Goal: Transaction & Acquisition: Purchase product/service

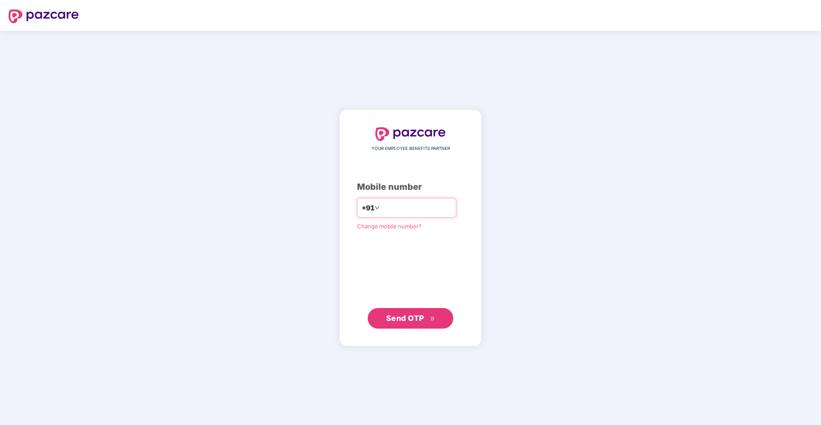
click at [426, 213] on input "number" at bounding box center [417, 208] width 70 height 14
type input "**********"
click at [414, 318] on span "Send OTP" at bounding box center [405, 317] width 38 height 9
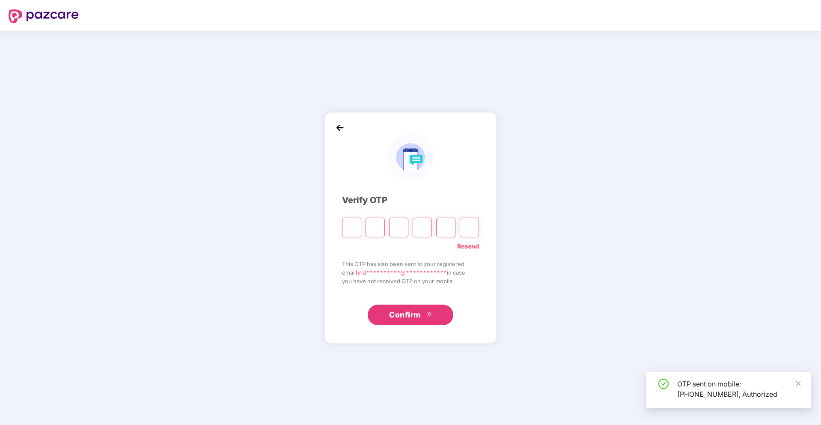
type input "*"
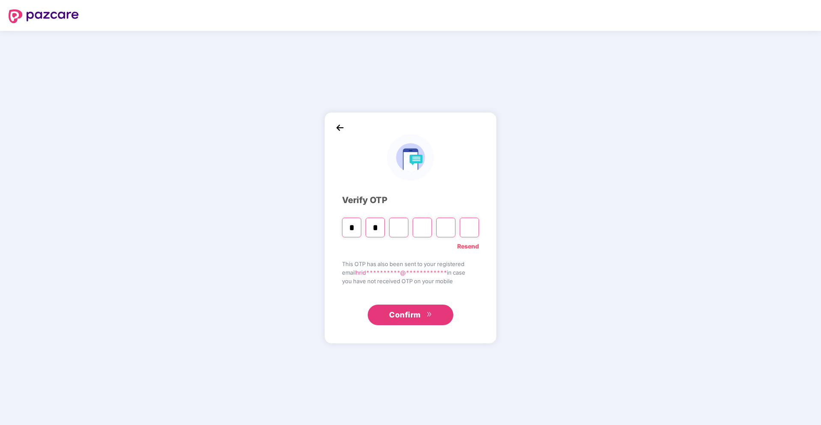
type input "*"
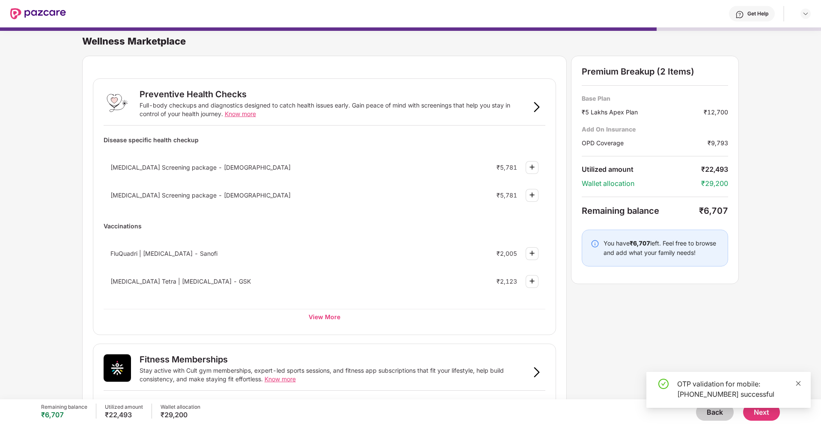
click at [799, 382] on icon "close" at bounding box center [798, 383] width 5 height 5
click at [821, 18] on html "Get Help Wellness Marketplace Preventive Health Checks Full-body checkups and d…" at bounding box center [410, 212] width 821 height 425
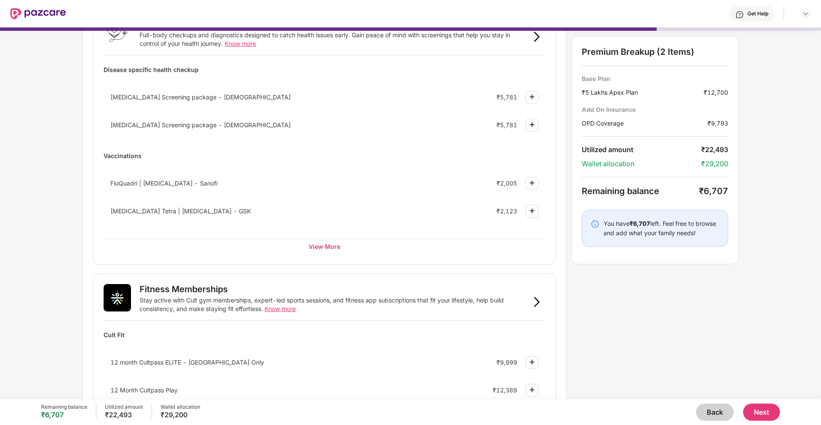
scroll to position [79, 0]
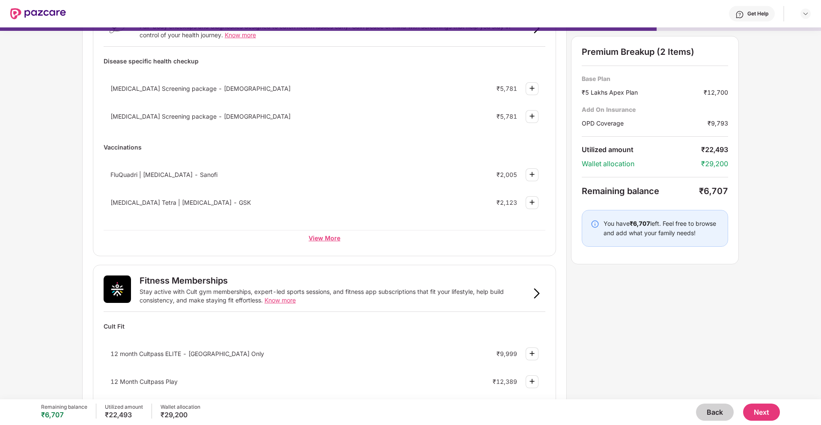
click at [316, 238] on div "View More" at bounding box center [325, 237] width 442 height 15
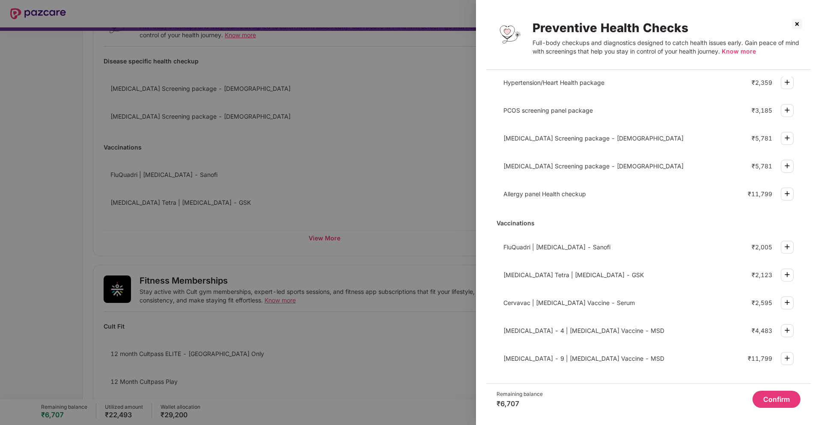
scroll to position [141, 0]
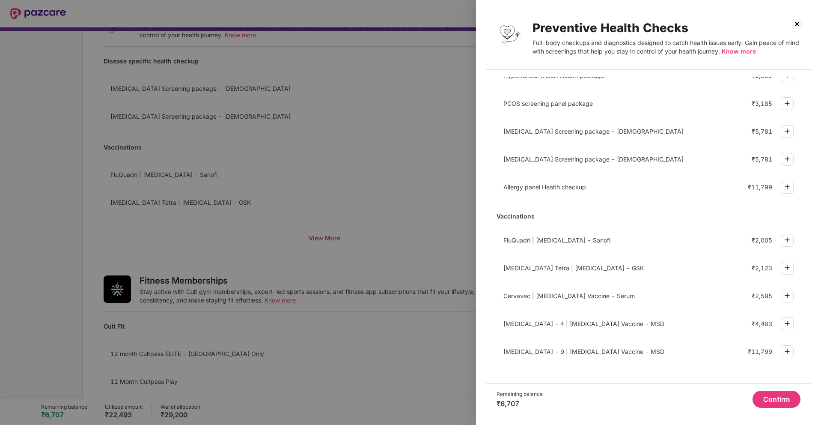
drag, startPoint x: 638, startPoint y: 295, endPoint x: 536, endPoint y: 296, distance: 102.4
click at [536, 296] on div "Cervavac | Cervical cancer Vaccine - Serum" at bounding box center [611, 295] width 214 height 7
copy span "Cervical cancer Vaccine - Serum"
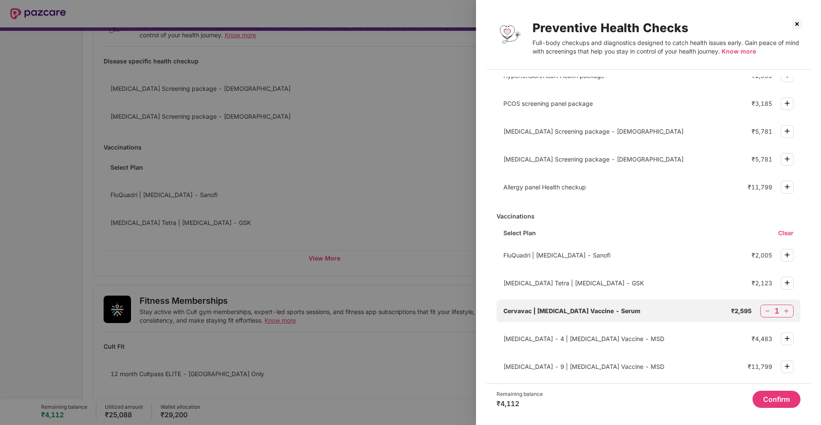
click at [460, 341] on div at bounding box center [410, 212] width 821 height 425
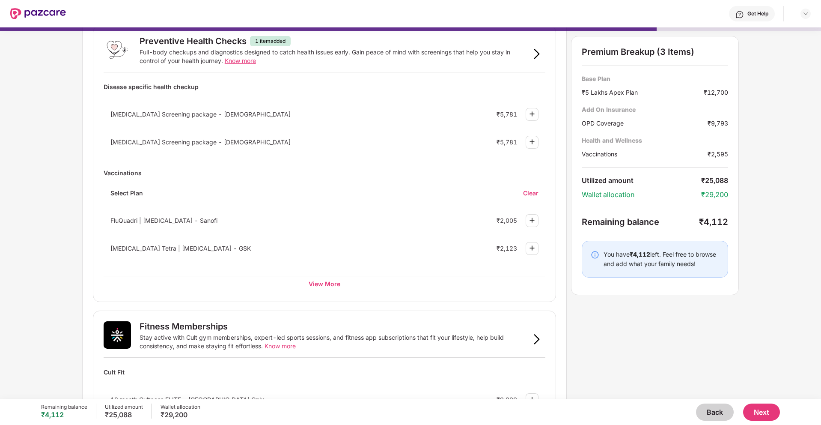
scroll to position [46, 0]
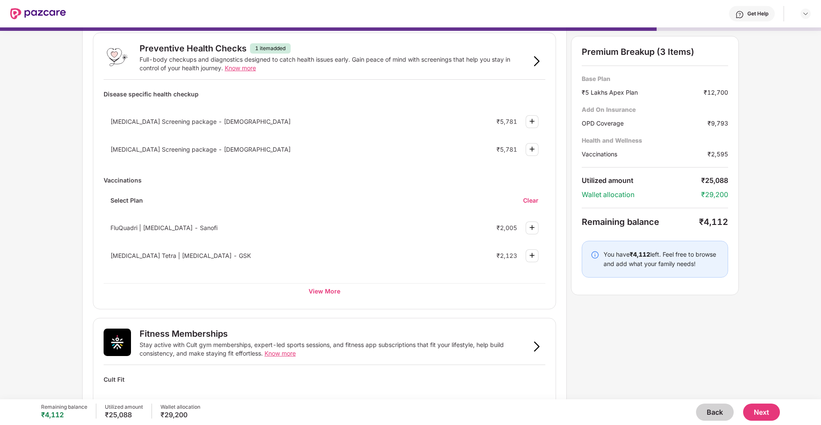
click at [316, 308] on div "Preventive Health Checks 1 item added Full-body checkups and diagnostics design…" at bounding box center [324, 171] width 463 height 277
click at [330, 294] on div "View More" at bounding box center [325, 290] width 442 height 15
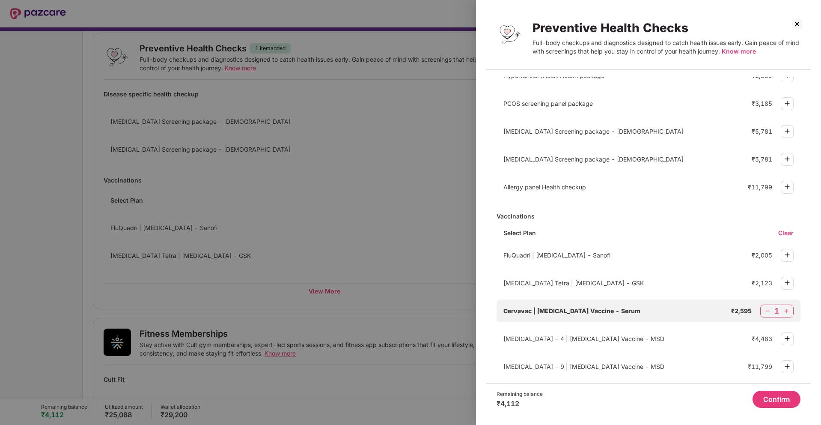
scroll to position [156, 0]
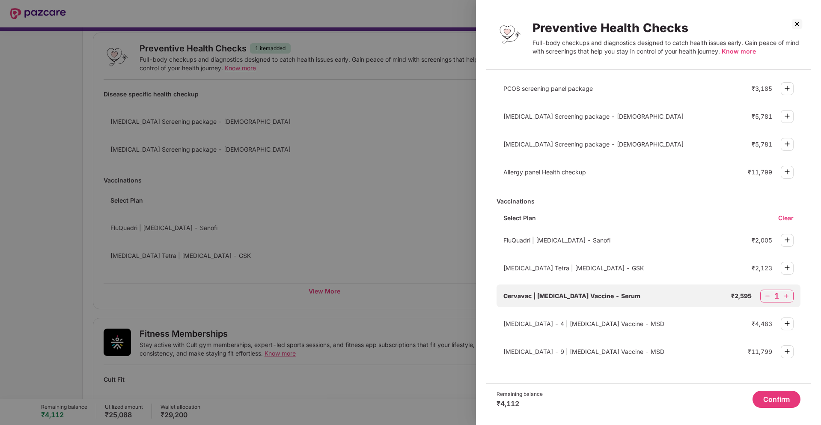
click at [769, 295] on img at bounding box center [767, 296] width 9 height 9
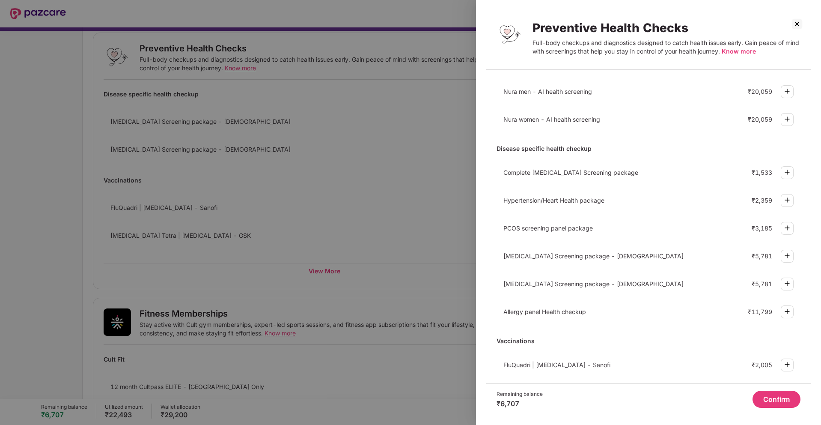
scroll to position [6, 0]
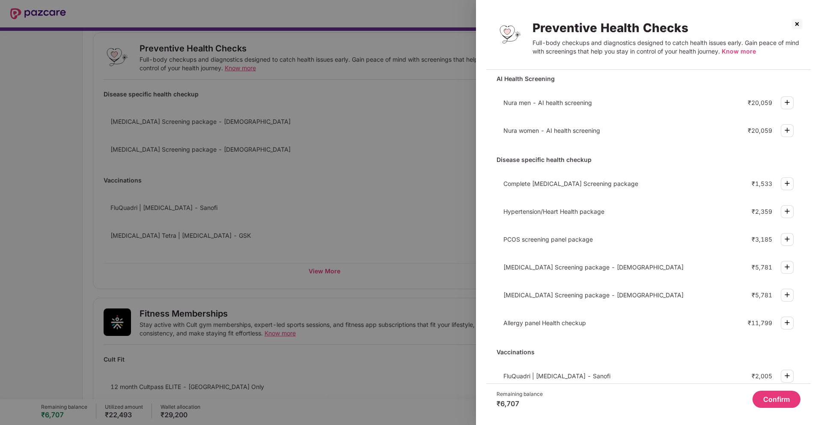
click at [638, 214] on div "Hypertension/Heart Health package" at bounding box center [611, 211] width 214 height 7
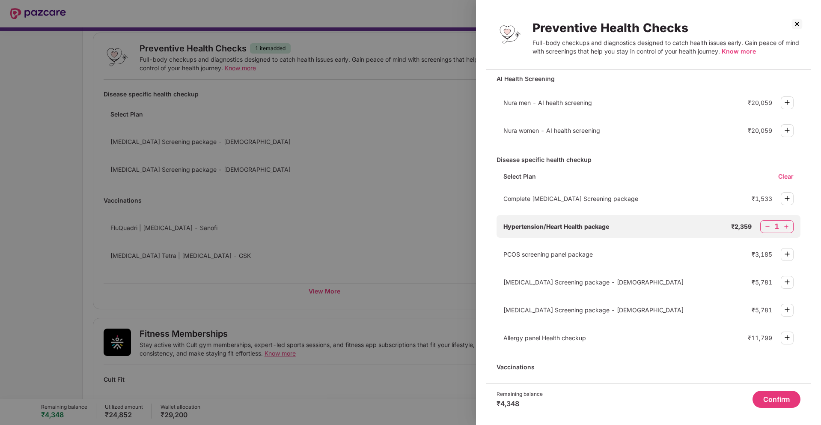
click at [649, 207] on div "Complete Diabetes Screening package ₹1,533" at bounding box center [649, 198] width 304 height 23
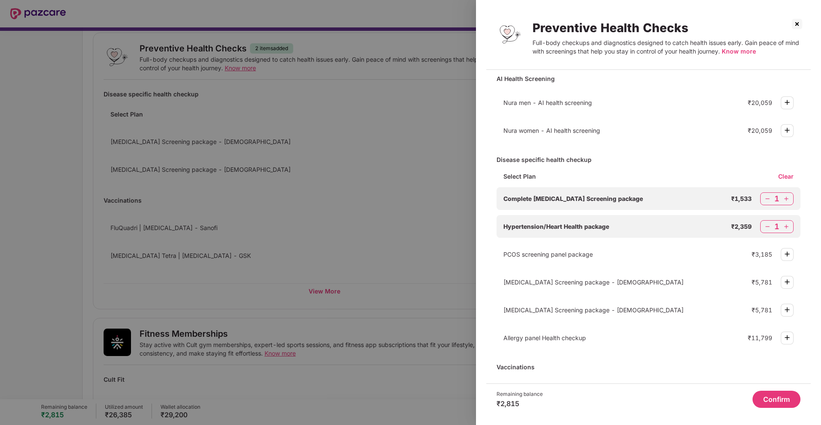
click at [689, 209] on div "Complete Diabetes Screening package ₹1,533 1" at bounding box center [649, 198] width 304 height 23
click at [715, 206] on div "Complete Diabetes Screening package ₹1,533 1" at bounding box center [649, 198] width 304 height 23
click at [769, 200] on img at bounding box center [767, 198] width 9 height 9
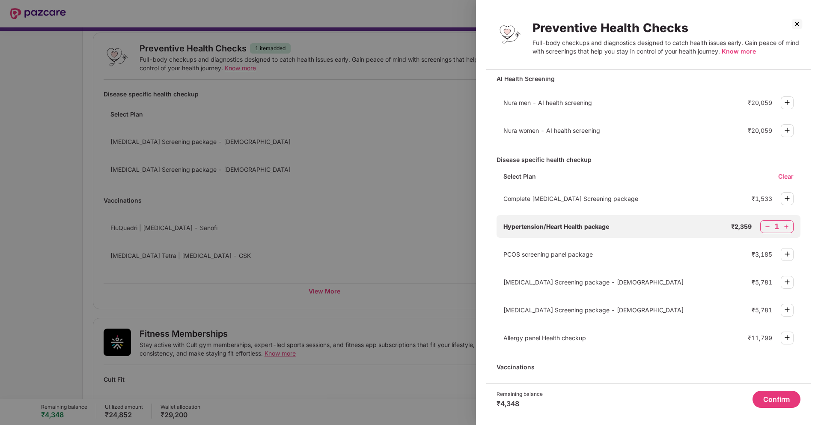
click at [765, 220] on div "1" at bounding box center [776, 226] width 33 height 13
click at [765, 224] on img at bounding box center [767, 226] width 9 height 9
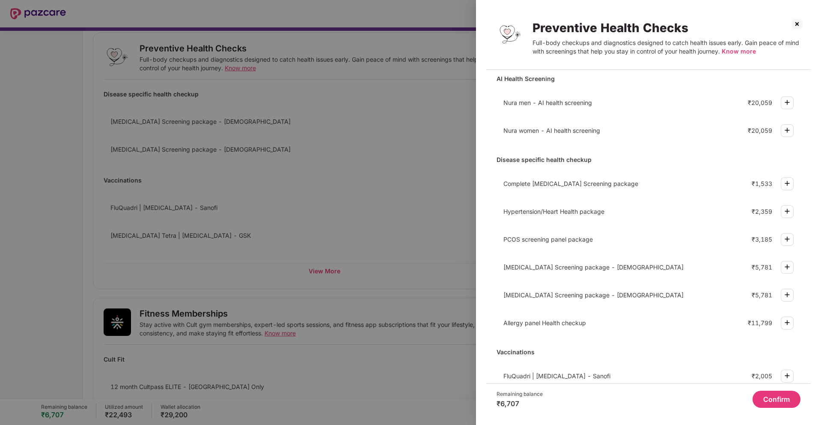
scroll to position [0, 0]
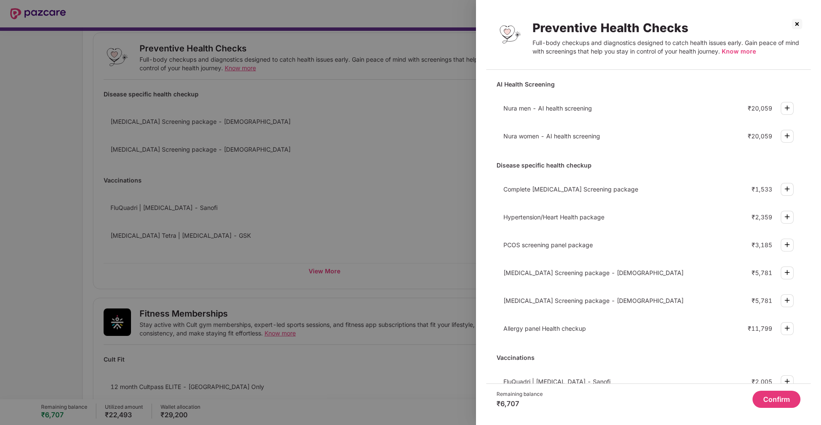
click at [542, 114] on div "Nura men - AI health screening ₹20,059" at bounding box center [649, 108] width 304 height 23
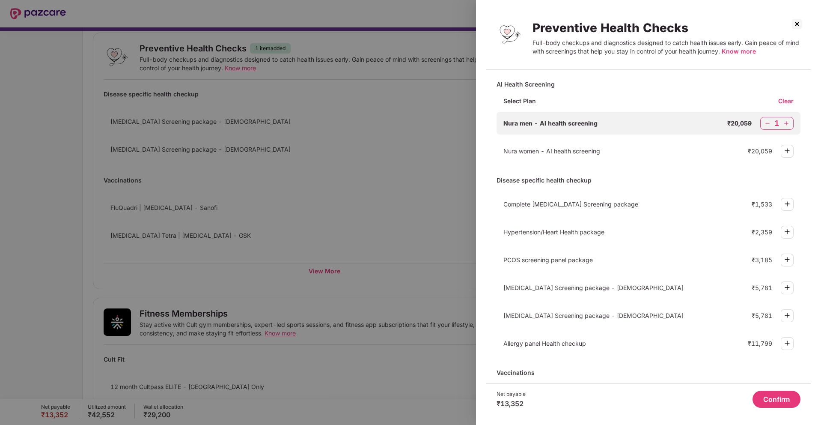
click at [565, 127] on div "Nura men - AI health screening ₹20,059 1" at bounding box center [649, 123] width 304 height 23
click at [769, 121] on img at bounding box center [767, 123] width 9 height 9
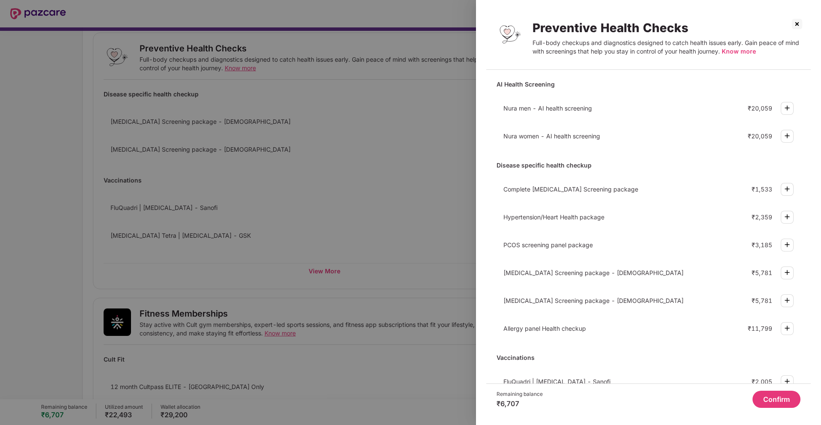
click at [736, 52] on span "Know more" at bounding box center [739, 51] width 34 height 7
click at [443, 176] on div at bounding box center [410, 212] width 821 height 425
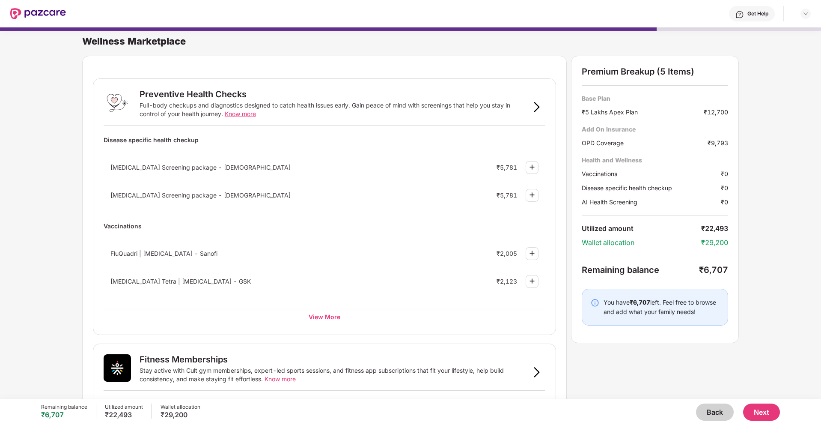
click at [509, 113] on div "Full-body checkups and diagnostics designed to catch health issues early. Gain …" at bounding box center [334, 109] width 389 height 17
click at [532, 111] on img at bounding box center [537, 107] width 10 height 10
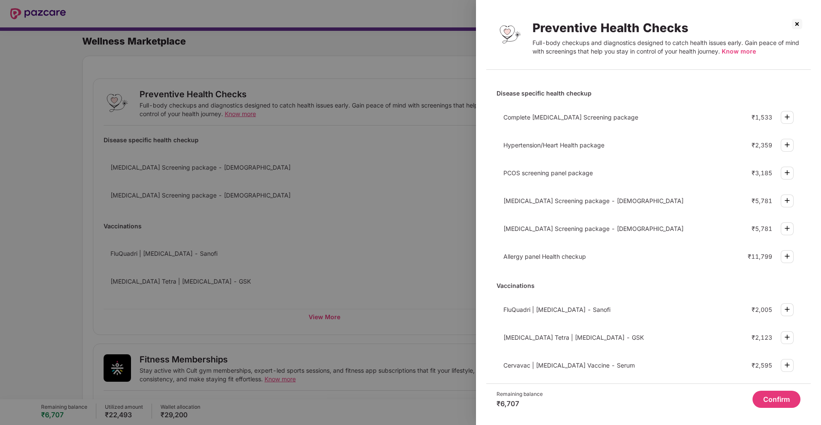
scroll to position [141, 0]
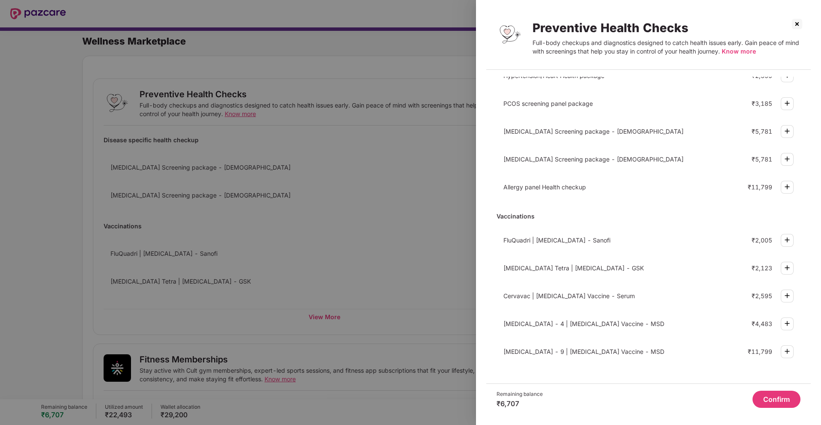
click at [228, 237] on div at bounding box center [410, 212] width 821 height 425
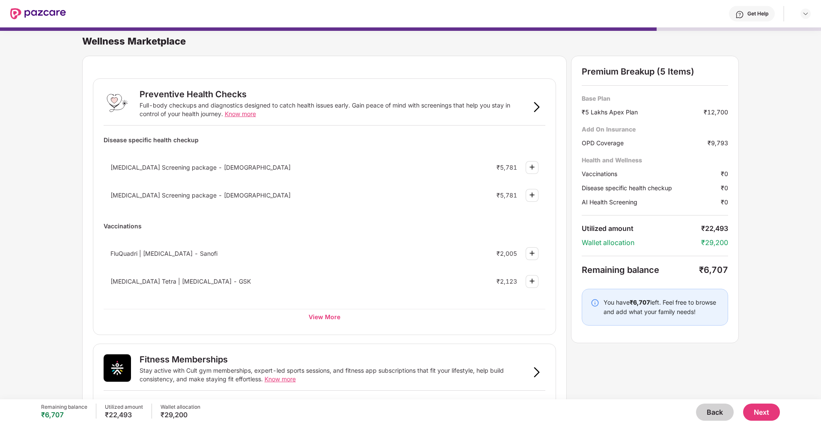
click at [704, 415] on button "Back" at bounding box center [715, 411] width 38 height 17
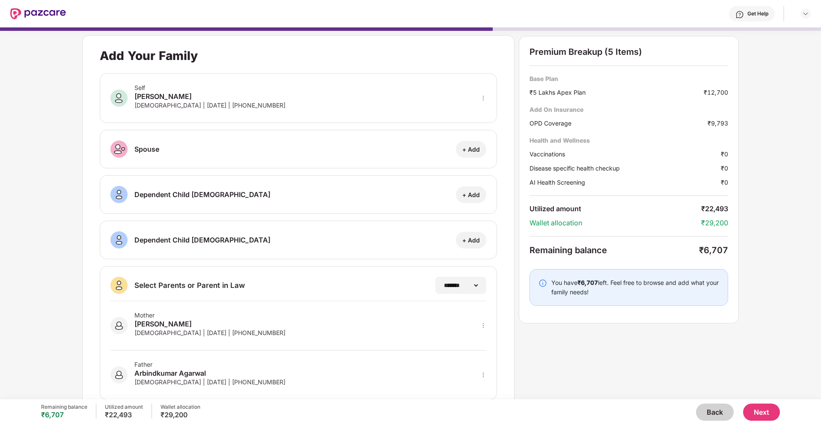
click at [704, 415] on button "Back" at bounding box center [715, 411] width 38 height 17
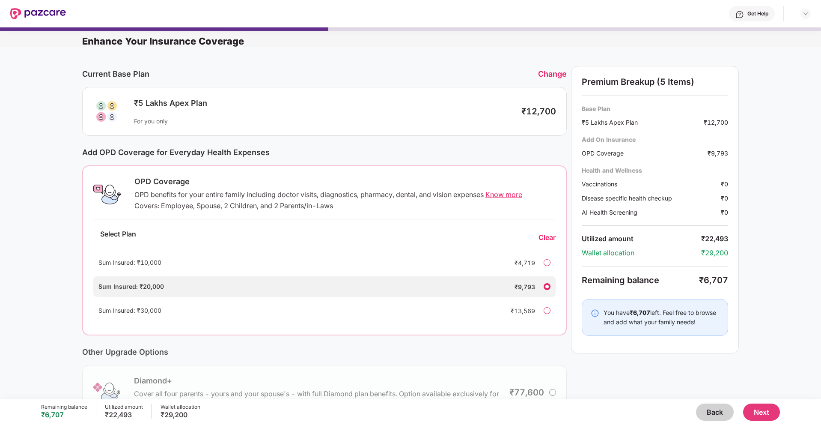
click at [704, 415] on button "Back" at bounding box center [715, 411] width 38 height 17
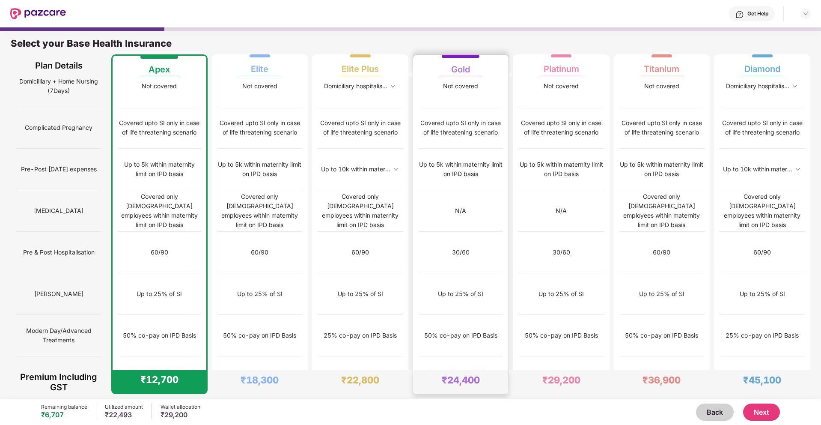
scroll to position [4, 0]
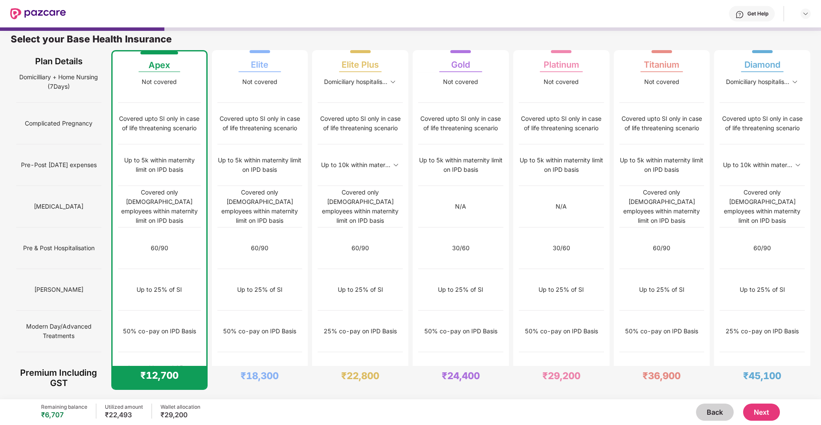
click at [766, 415] on button "Next" at bounding box center [761, 411] width 37 height 17
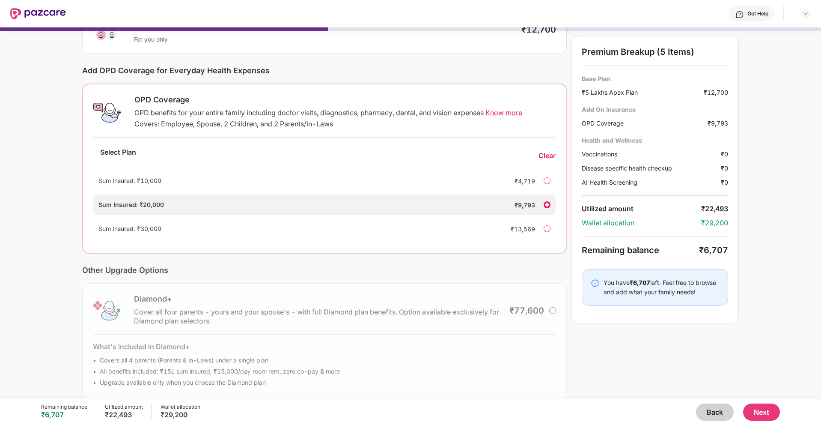
scroll to position [92, 0]
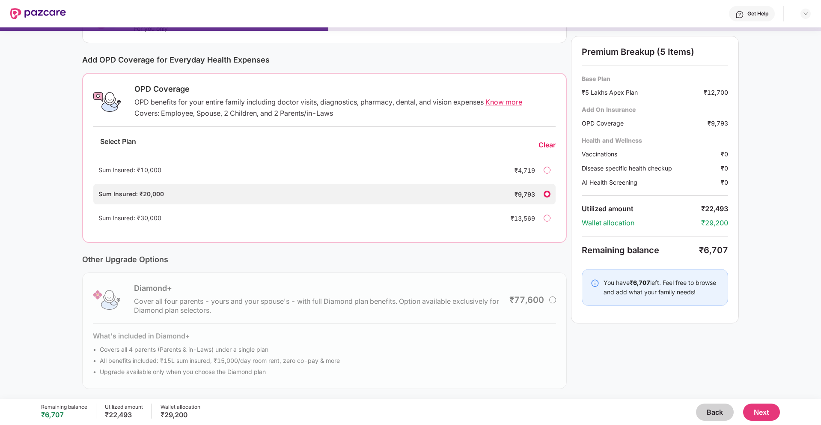
click at [553, 146] on div "Clear" at bounding box center [547, 144] width 17 height 9
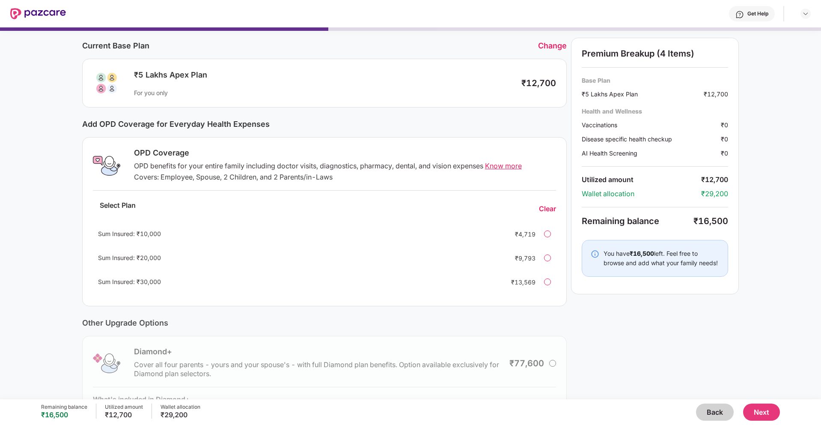
scroll to position [6, 0]
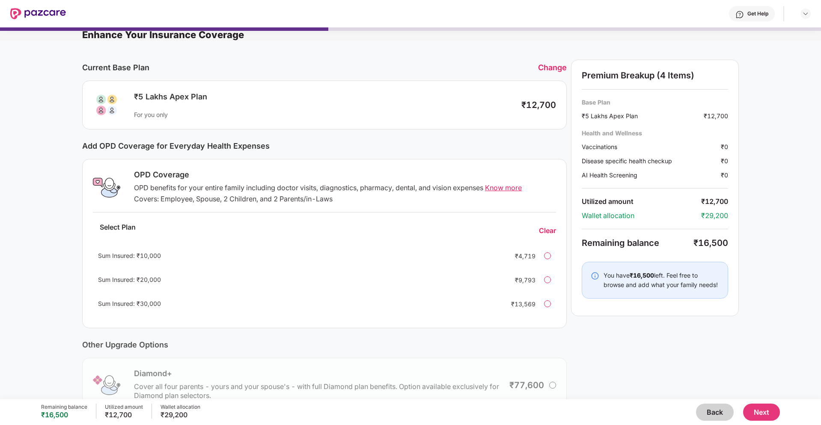
click at [745, 413] on button "Next" at bounding box center [761, 411] width 37 height 17
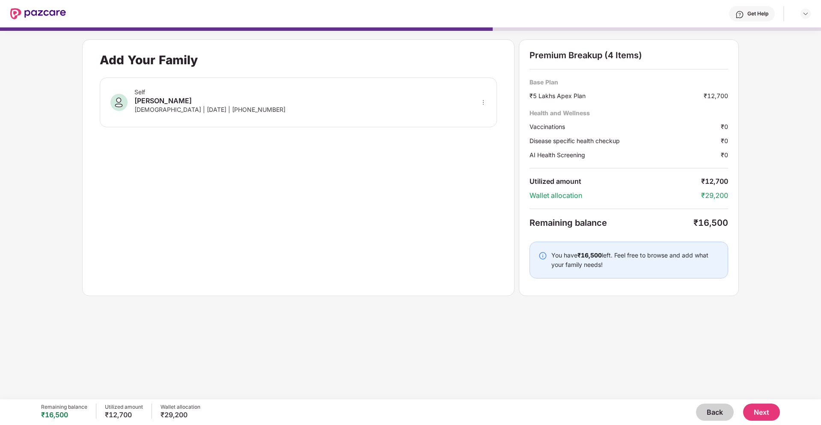
click at [778, 409] on button "Next" at bounding box center [761, 411] width 37 height 17
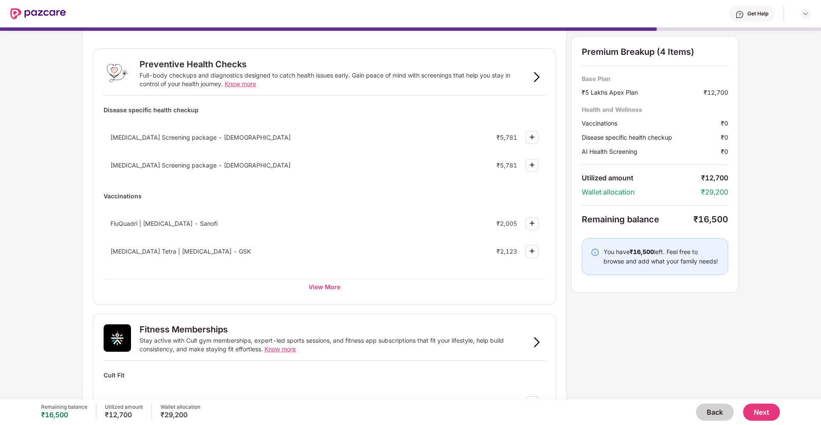
scroll to position [36, 0]
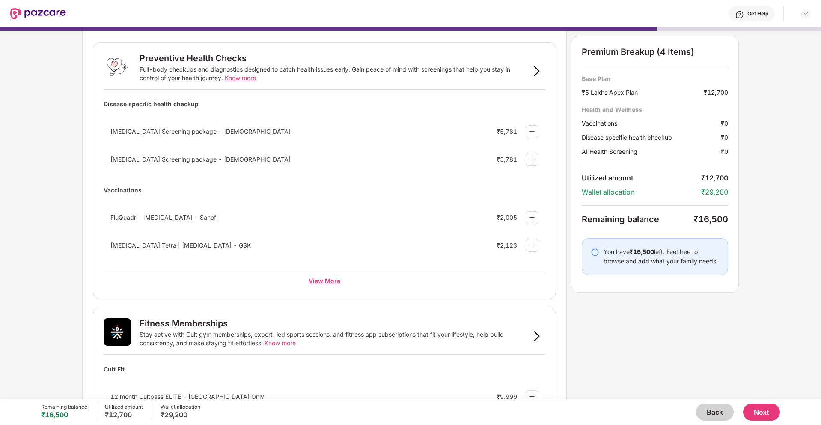
click at [327, 278] on div "View More" at bounding box center [325, 280] width 442 height 15
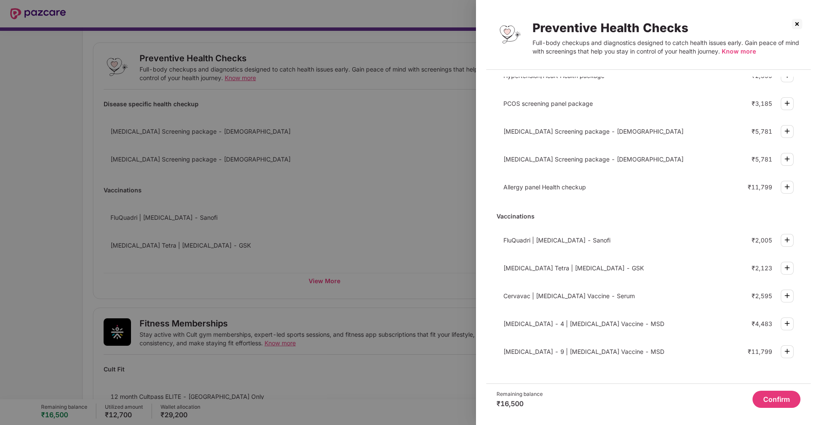
scroll to position [0, 0]
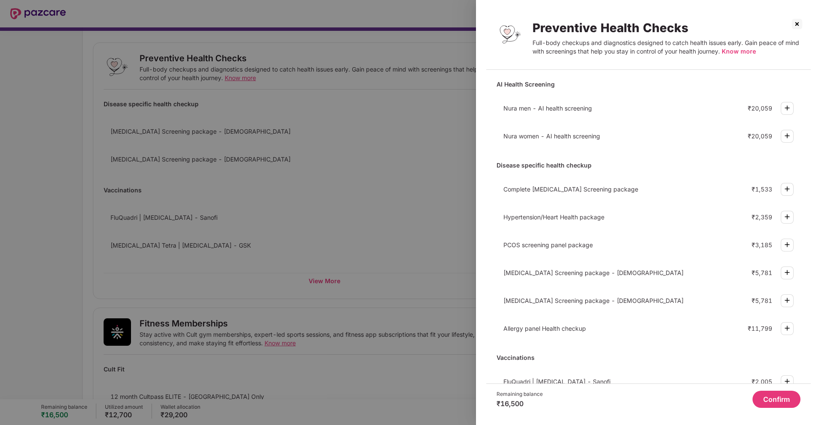
click at [747, 56] on div "Preventive Health Checks Full-body checkups and diagnostics designed to catch h…" at bounding box center [667, 40] width 268 height 39
click at [747, 49] on span "Know more" at bounding box center [739, 51] width 34 height 7
click at [315, 133] on div at bounding box center [410, 212] width 821 height 425
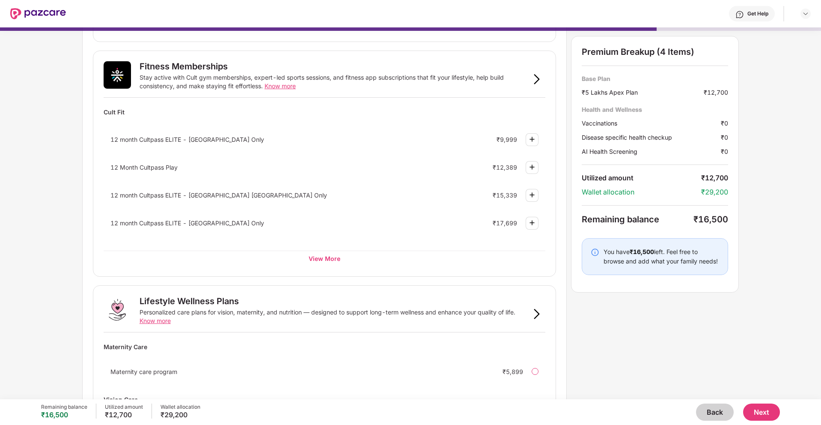
scroll to position [318, 0]
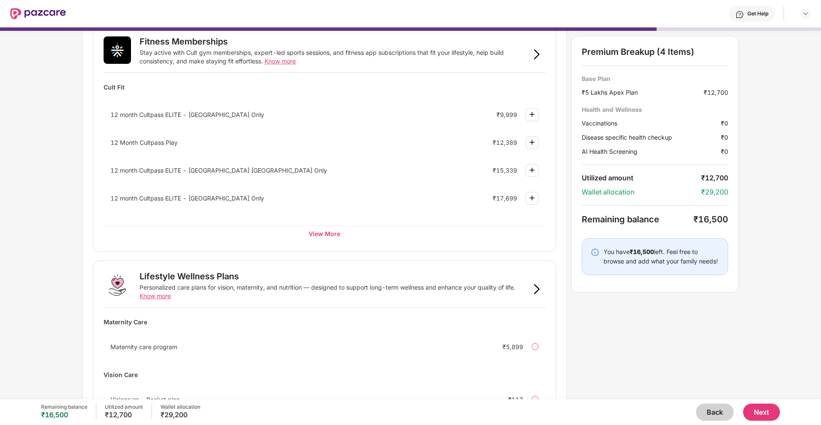
click at [534, 139] on img at bounding box center [532, 142] width 10 height 10
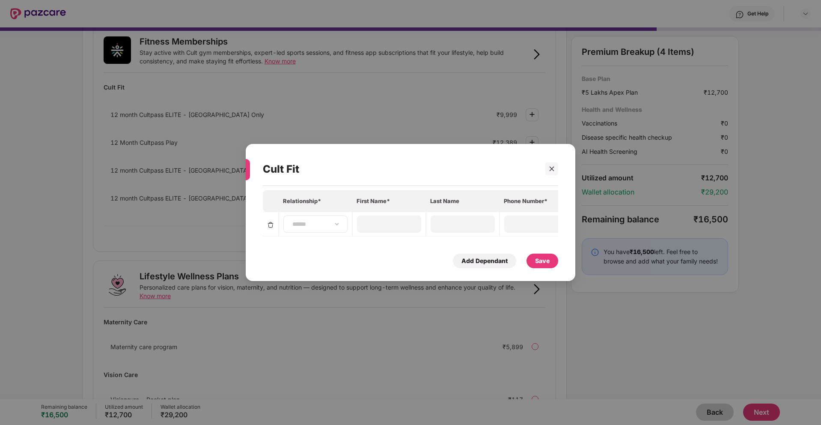
click at [327, 218] on div "**********" at bounding box center [315, 223] width 64 height 17
click at [327, 229] on div "**********" at bounding box center [315, 223] width 64 height 17
click at [353, 227] on td at bounding box center [389, 224] width 74 height 25
click at [341, 225] on div "**********" at bounding box center [315, 223] width 64 height 17
click at [403, 224] on input at bounding box center [389, 224] width 62 height 9
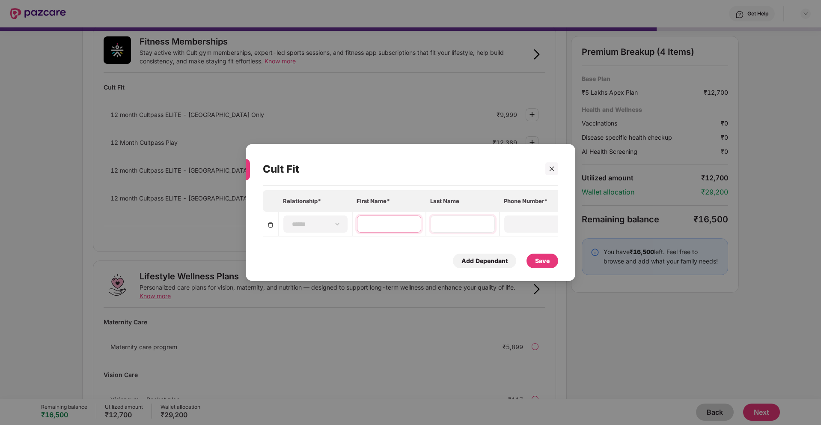
type input "******"
click at [448, 225] on input at bounding box center [463, 224] width 62 height 9
type input "*******"
click at [524, 218] on div at bounding box center [536, 223] width 64 height 17
click at [523, 223] on input at bounding box center [526, 224] width 62 height 9
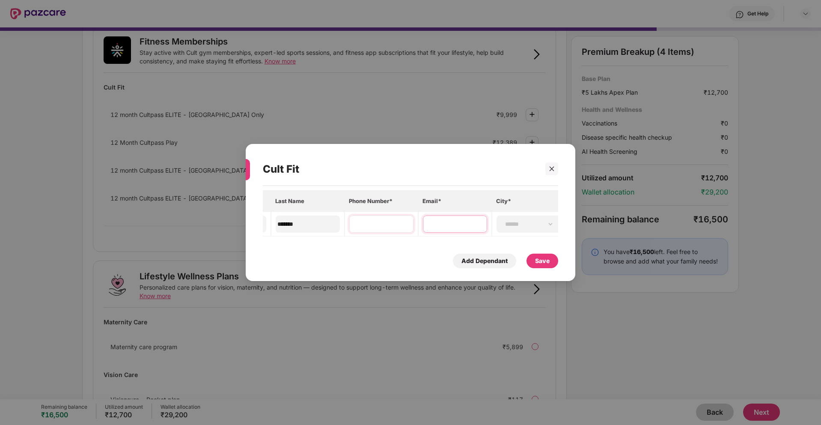
scroll to position [0, 162]
click at [477, 222] on input at bounding box center [448, 224] width 62 height 9
click at [413, 236] on td at bounding box center [449, 224] width 74 height 25
click at [540, 218] on div "**********" at bounding box center [533, 223] width 64 height 17
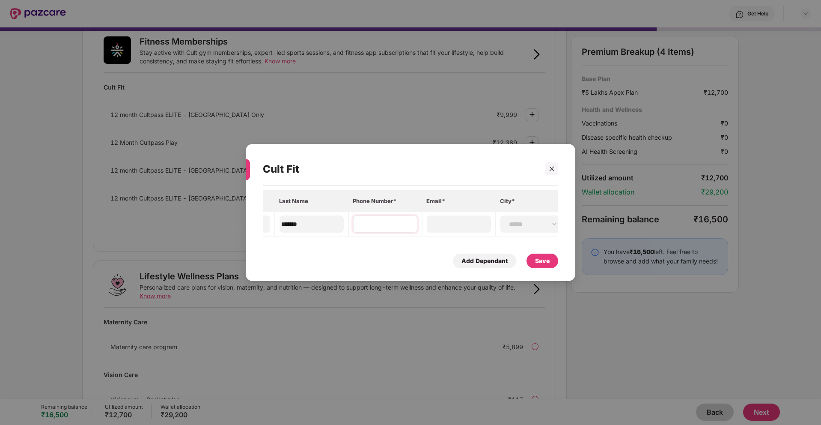
click at [400, 215] on div at bounding box center [385, 223] width 64 height 17
click at [309, 217] on div "**********" at bounding box center [315, 223] width 64 height 17
click at [314, 222] on select "**********" at bounding box center [316, 224] width 50 height 7
select select "****"
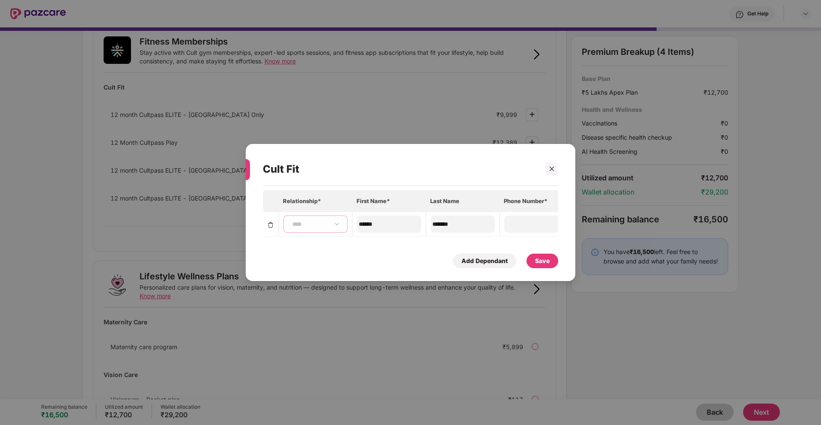
click at [291, 221] on select "**********" at bounding box center [316, 224] width 50 height 7
type input "**********"
click at [525, 226] on select "**********" at bounding box center [534, 224] width 50 height 7
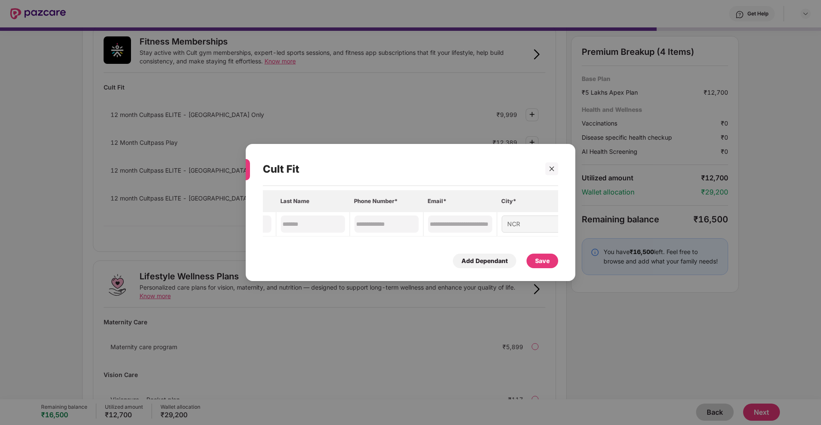
scroll to position [0, 162]
click at [552, 258] on div "Save" at bounding box center [543, 260] width 32 height 15
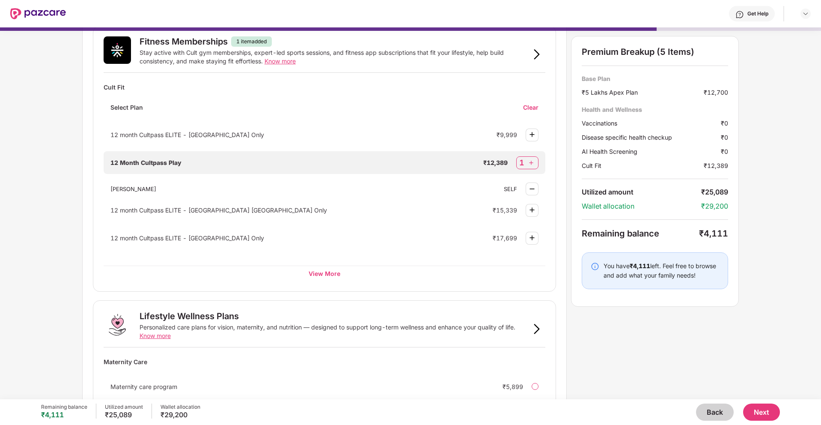
click at [531, 164] on img at bounding box center [531, 162] width 9 height 9
select select "****"
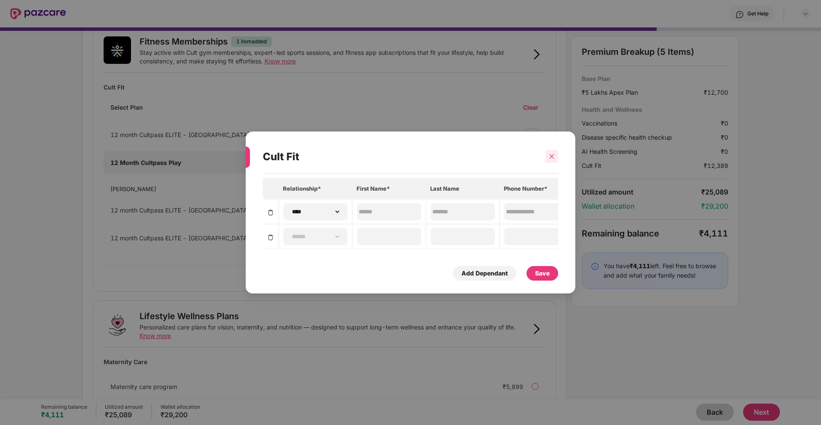
click at [546, 155] on div at bounding box center [552, 156] width 13 height 13
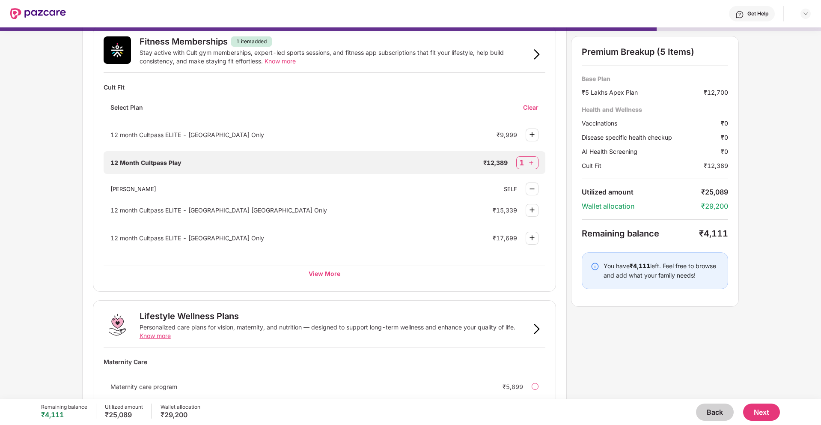
scroll to position [334, 0]
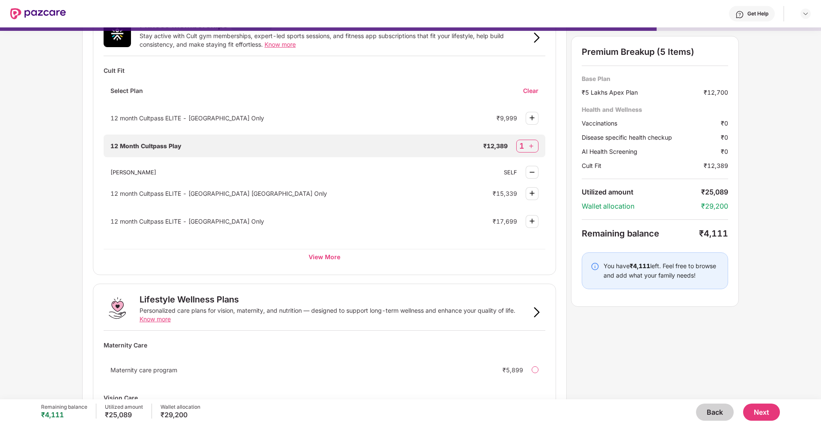
click at [534, 143] on img at bounding box center [531, 146] width 9 height 9
select select "****"
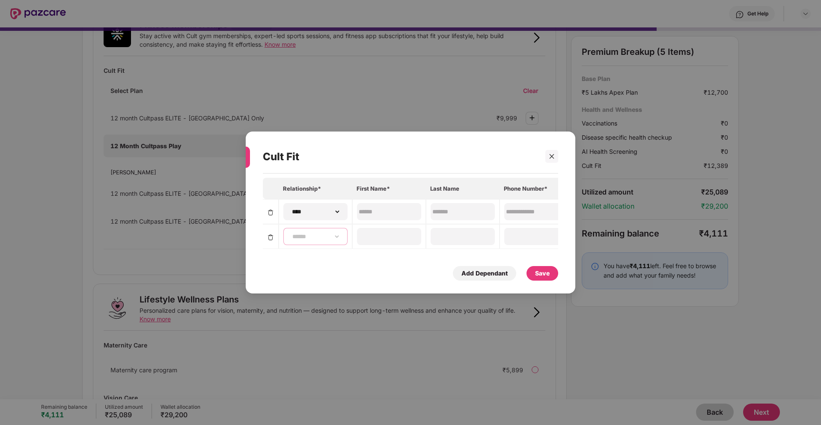
click at [320, 233] on select "**********" at bounding box center [316, 236] width 50 height 7
click at [550, 158] on icon "close" at bounding box center [552, 156] width 6 height 6
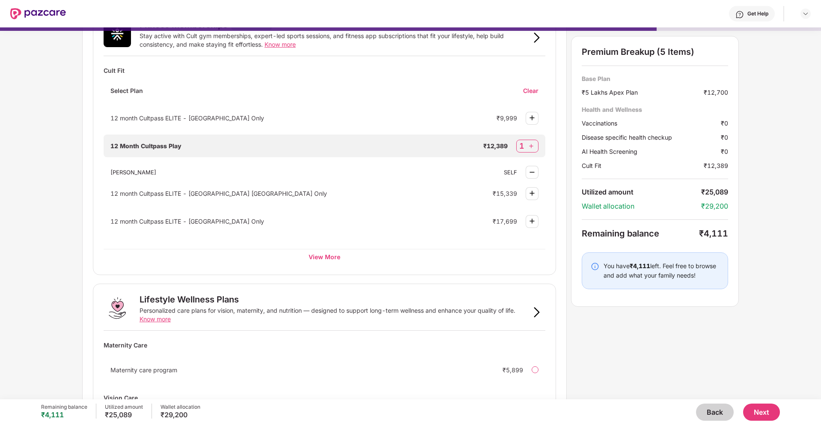
click at [537, 171] on img at bounding box center [532, 172] width 10 height 10
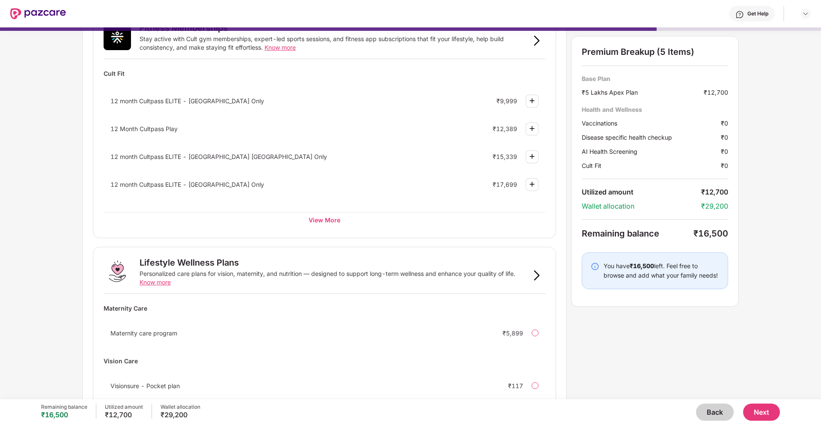
scroll to position [329, 0]
click at [329, 219] on div "View More" at bounding box center [325, 221] width 442 height 15
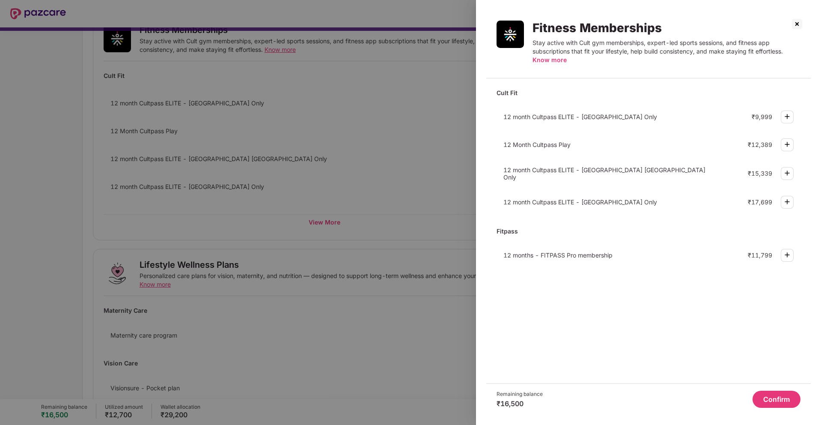
click at [404, 140] on div at bounding box center [410, 212] width 821 height 425
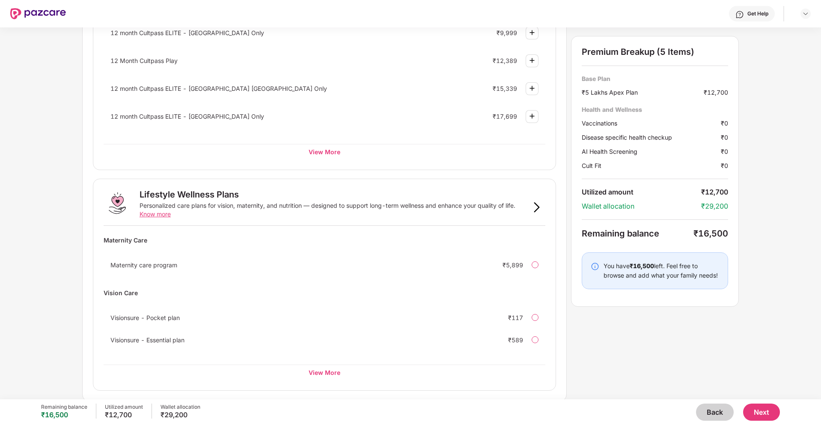
scroll to position [402, 0]
click at [313, 371] on div "View More" at bounding box center [325, 369] width 442 height 15
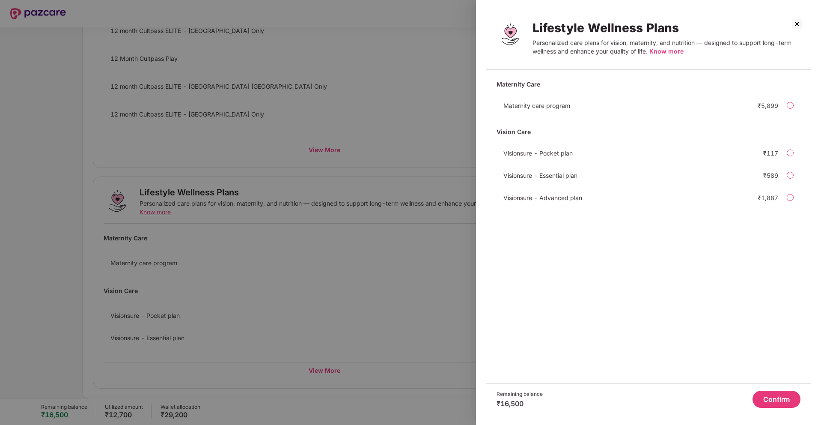
click at [530, 179] on div "Visionsure - Essential plan ₹589" at bounding box center [649, 175] width 304 height 17
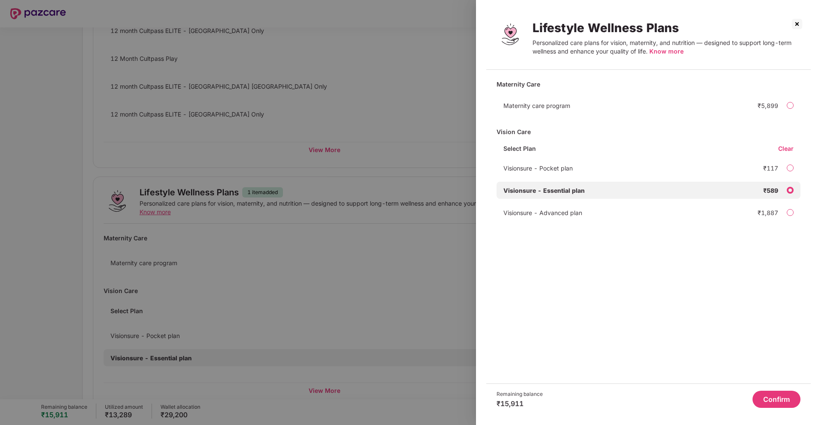
click at [527, 190] on span "Visionsure - Essential plan" at bounding box center [544, 190] width 81 height 7
click at [372, 92] on div at bounding box center [410, 212] width 821 height 425
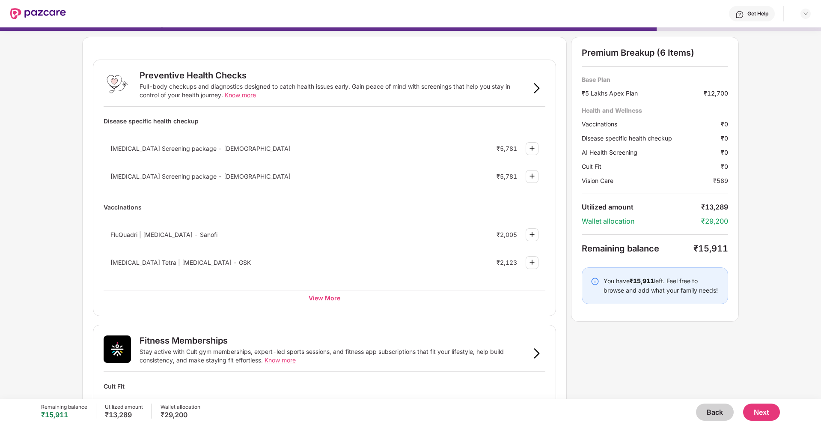
scroll to position [0, 0]
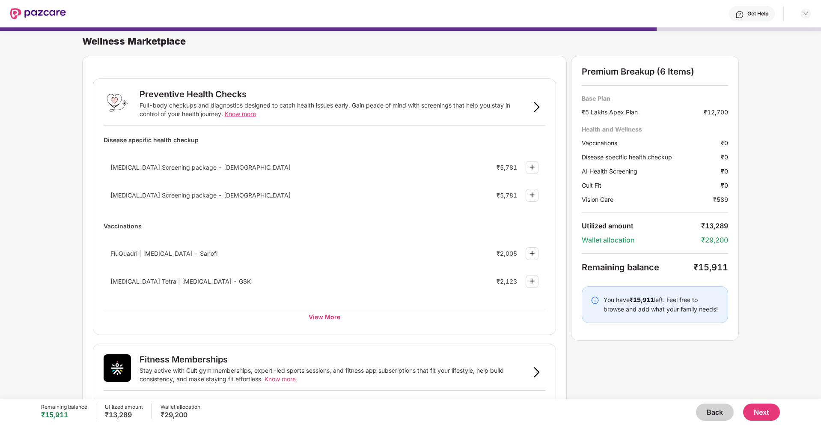
click at [717, 409] on button "Back" at bounding box center [715, 411] width 38 height 17
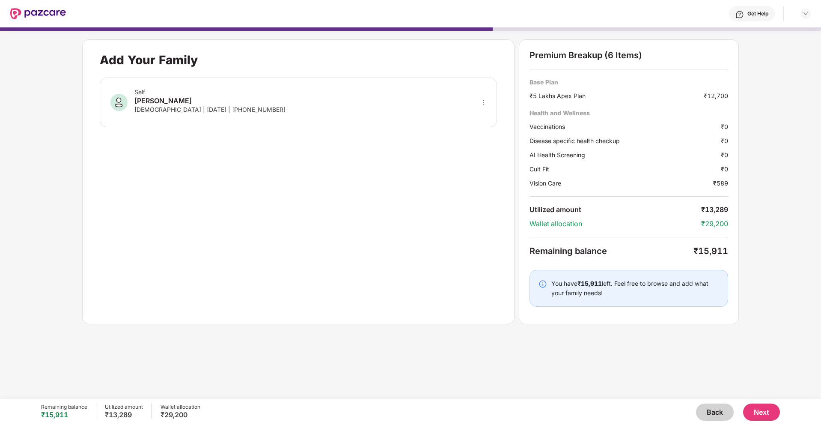
click at [717, 409] on button "Back" at bounding box center [715, 411] width 38 height 17
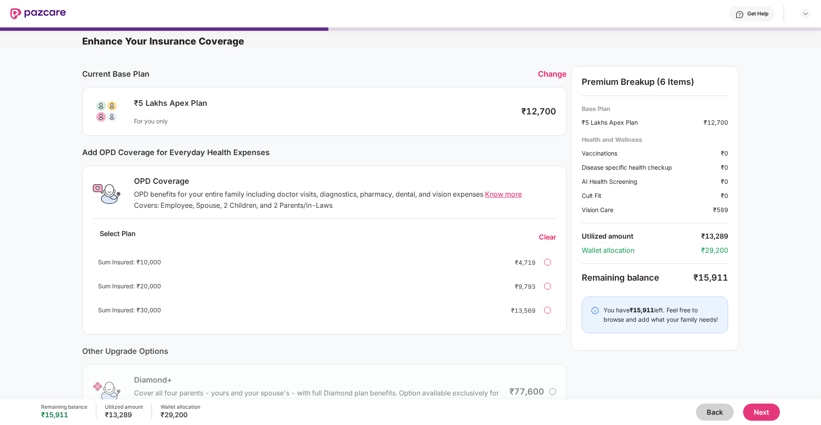
click at [717, 409] on button "Back" at bounding box center [715, 411] width 38 height 17
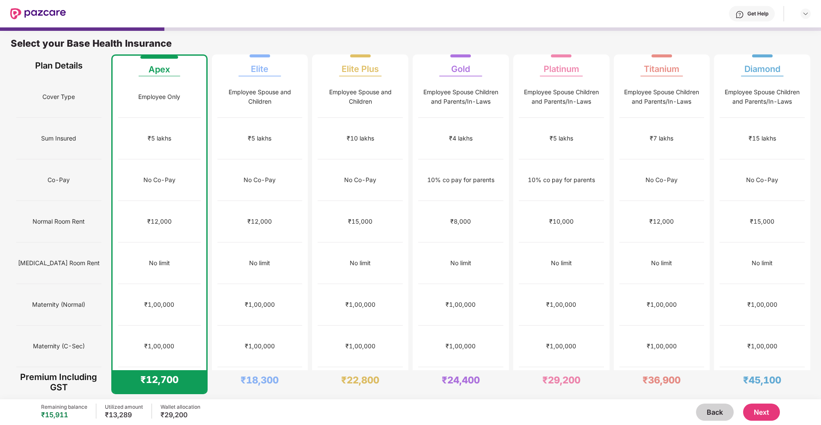
click at [75, 242] on div "ICU Room Rent" at bounding box center [58, 263] width 85 height 42
click at [161, 300] on div "₹1,00,000" at bounding box center [159, 304] width 30 height 9
click at [167, 325] on div "₹1,00,000" at bounding box center [159, 346] width 83 height 42
click at [758, 407] on button "Next" at bounding box center [761, 411] width 37 height 17
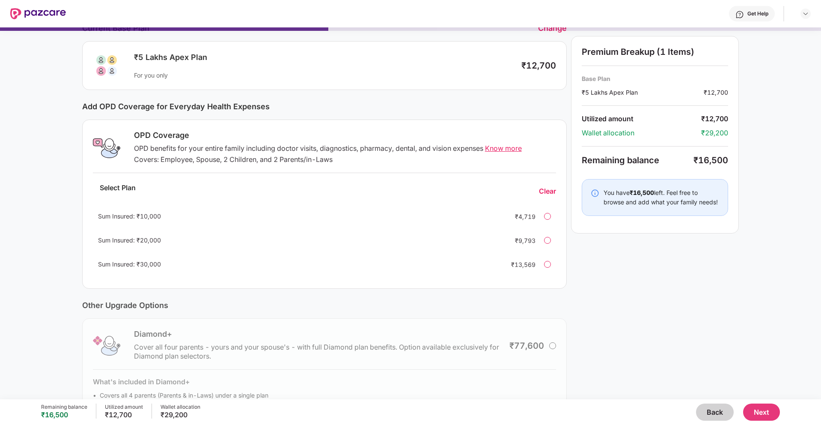
scroll to position [92, 0]
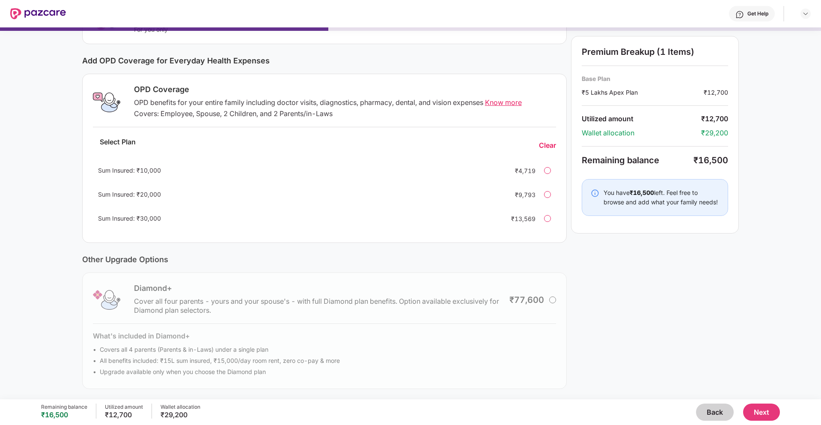
click at [766, 404] on button "Next" at bounding box center [761, 411] width 37 height 17
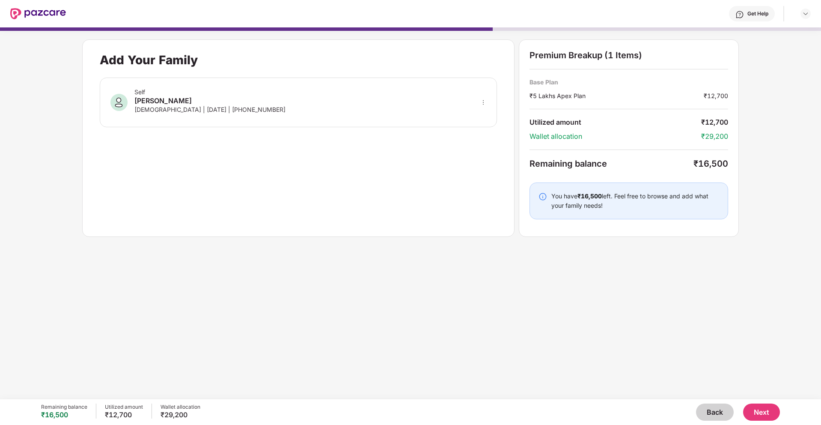
click at [425, 120] on div "Self Hriday Agarwal Male | 22 May 1996 | +919535647231" at bounding box center [298, 103] width 397 height 50
click at [784, 412] on div "Remaining balance ₹16,500 Utilized amount ₹12,700 Wallet allocation ₹29,200 Bac…" at bounding box center [410, 412] width 821 height 26
click at [773, 412] on button "Next" at bounding box center [761, 411] width 37 height 17
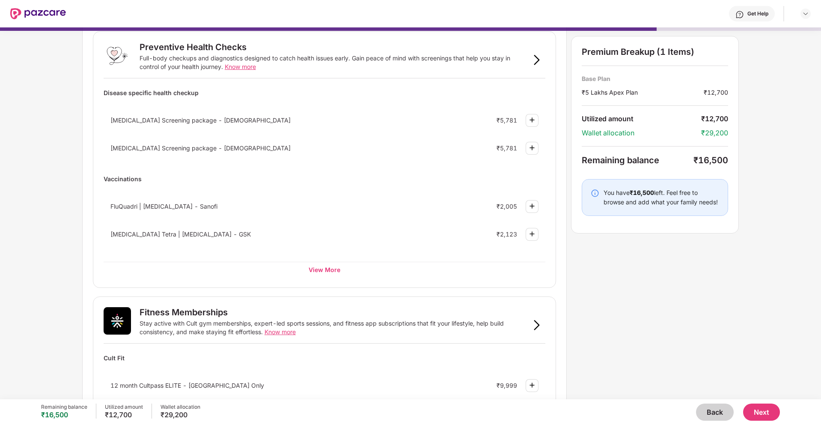
scroll to position [50, 0]
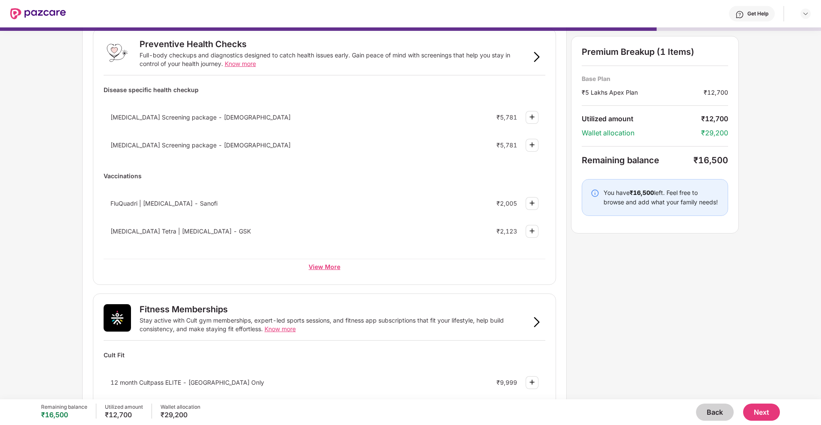
click at [334, 263] on div "View More" at bounding box center [325, 266] width 442 height 15
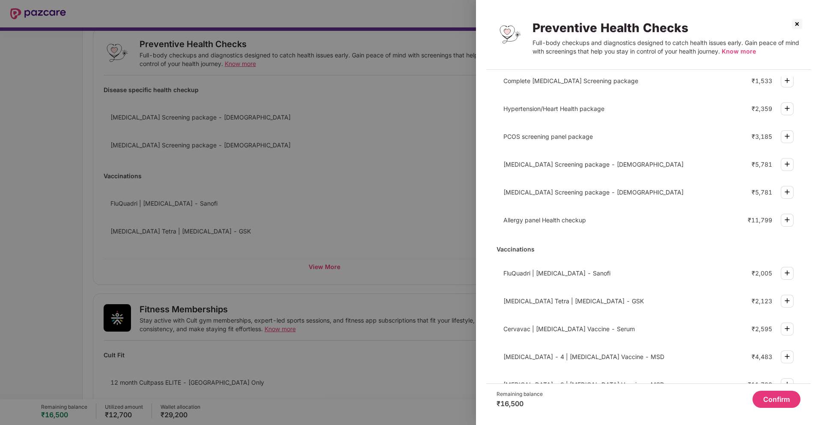
scroll to position [141, 0]
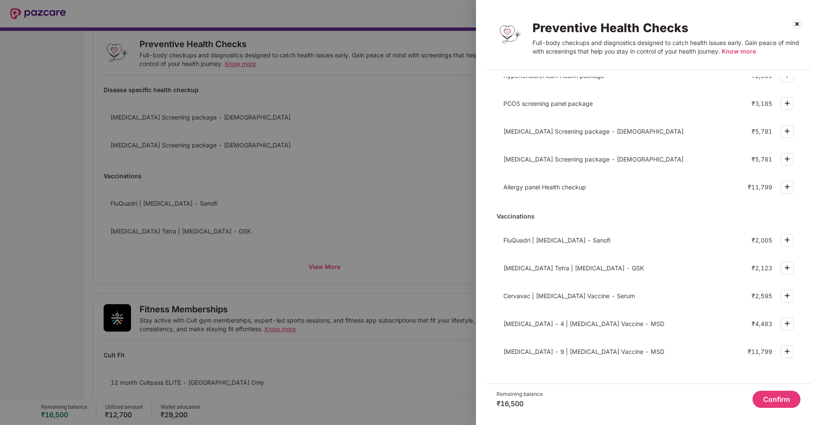
click at [450, 201] on div at bounding box center [410, 212] width 821 height 425
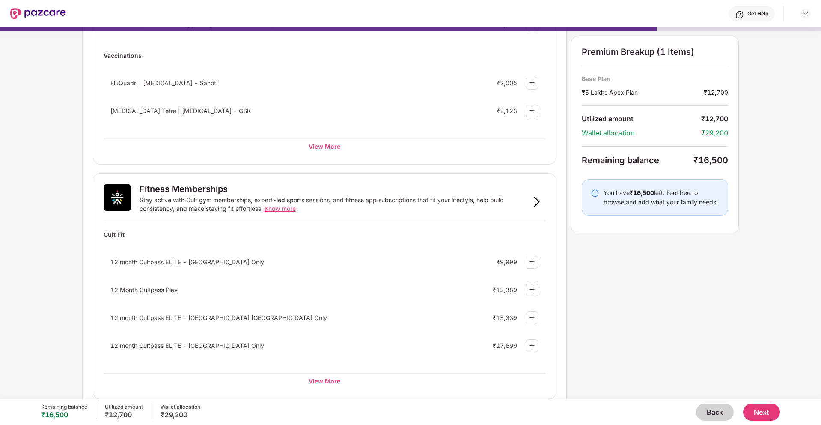
scroll to position [238, 0]
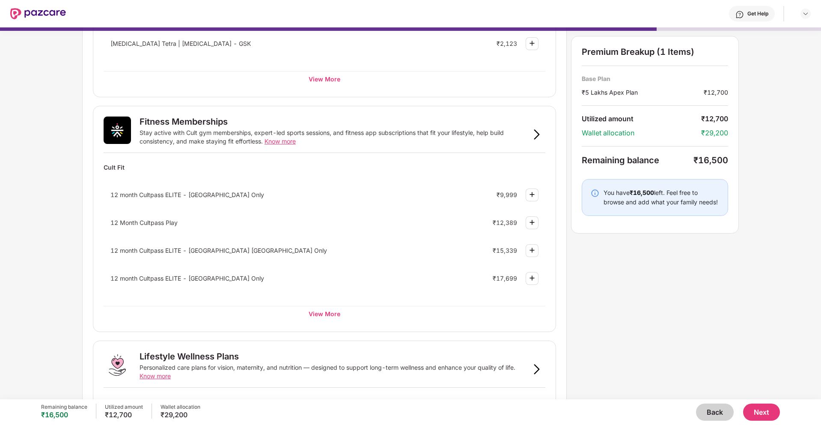
click at [531, 222] on img at bounding box center [532, 222] width 10 height 10
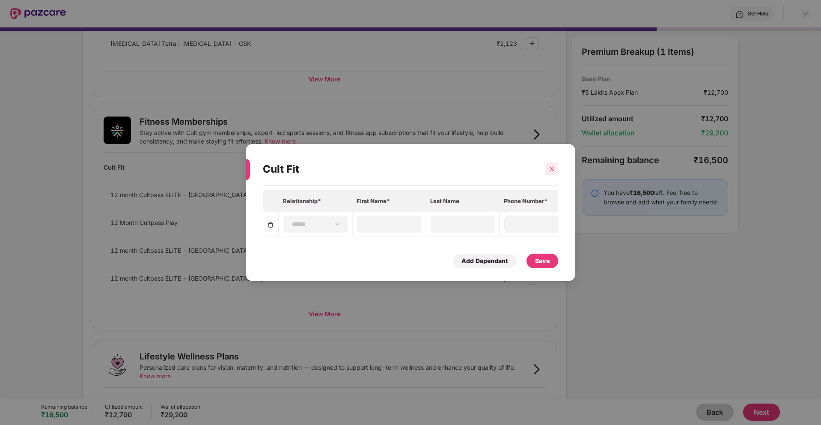
click at [551, 166] on icon "close" at bounding box center [552, 169] width 6 height 6
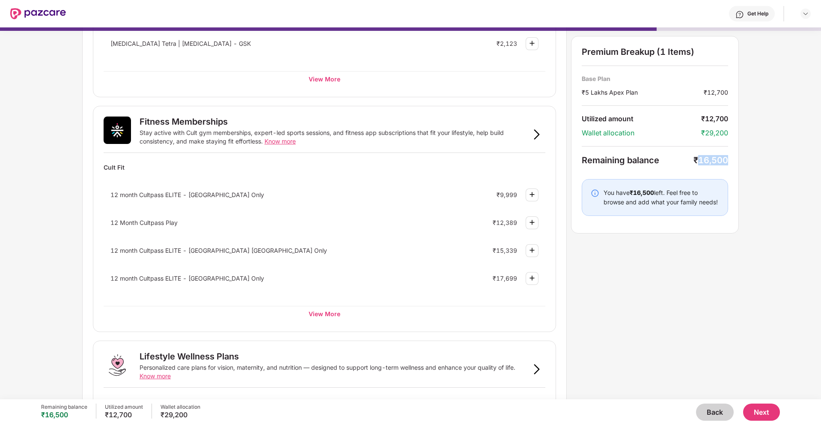
drag, startPoint x: 697, startPoint y: 161, endPoint x: 733, endPoint y: 163, distance: 36.4
click at [733, 163] on div "Premium Breakup (1 Items) Base Plan ₹5 Lakhs Apex Plan ₹12,700 Utilized amount …" at bounding box center [655, 134] width 168 height 197
click at [691, 166] on div "Premium Breakup (1 Items) Base Plan ₹5 Lakhs Apex Plan ₹12,700 Utilized amount …" at bounding box center [655, 134] width 168 height 197
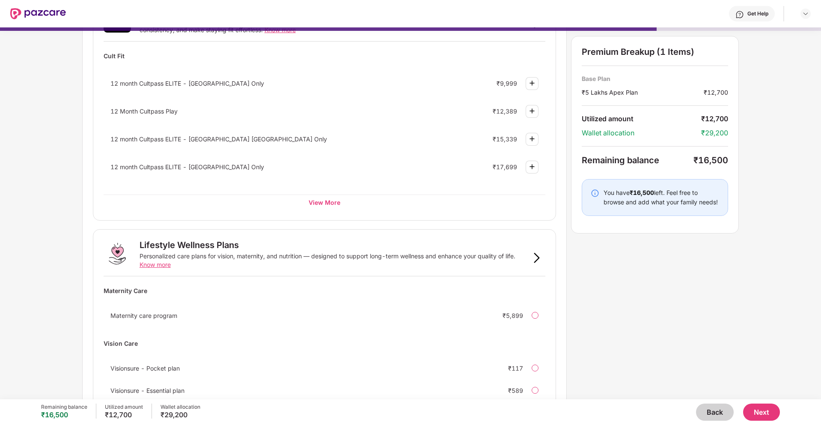
scroll to position [402, 0]
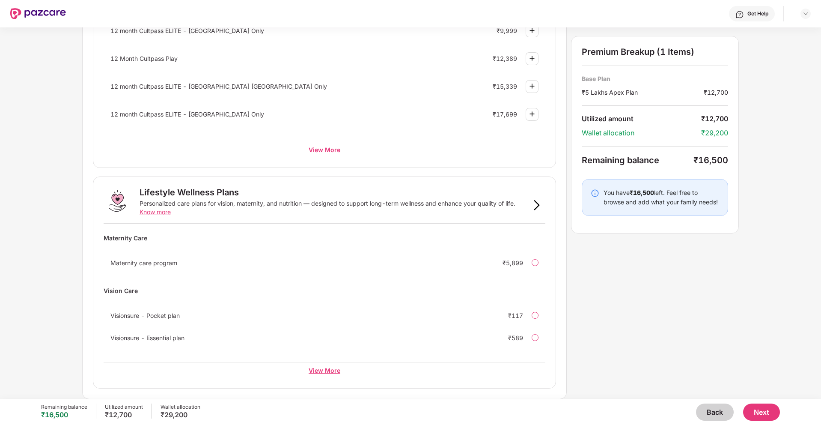
click at [333, 368] on div "View More" at bounding box center [325, 369] width 442 height 15
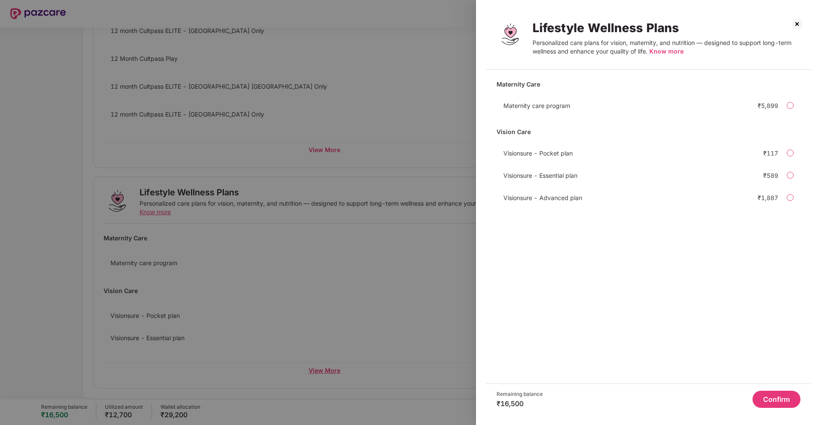
scroll to position [0, 0]
click at [387, 243] on div at bounding box center [410, 212] width 821 height 425
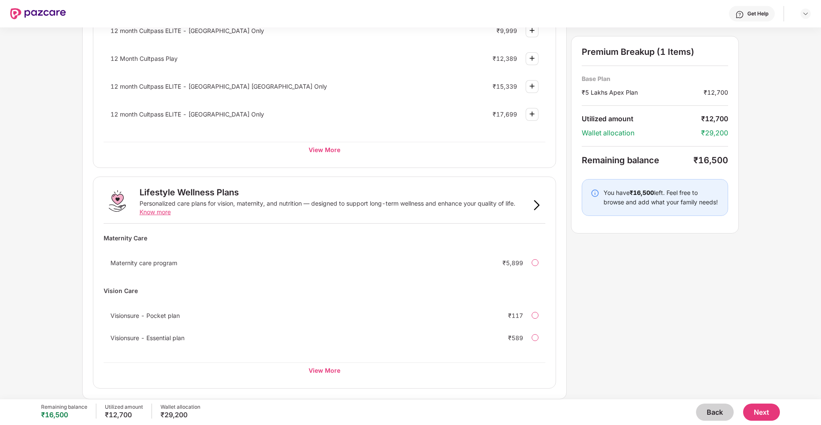
click at [164, 211] on span "Know more" at bounding box center [155, 211] width 31 height 7
